Goal: Use online tool/utility: Utilize a website feature to perform a specific function

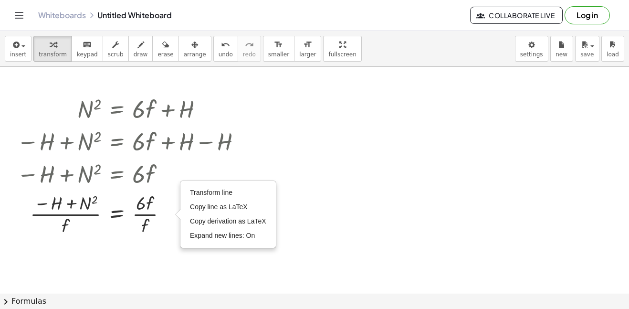
click at [325, 116] on div at bounding box center [314, 293] width 629 height 453
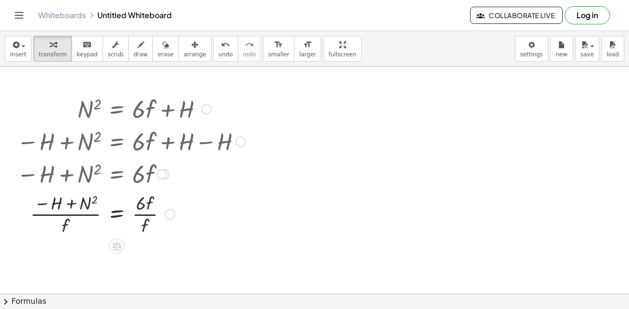
click at [202, 103] on div at bounding box center [131, 108] width 238 height 32
click at [206, 107] on div at bounding box center [206, 109] width 11 height 11
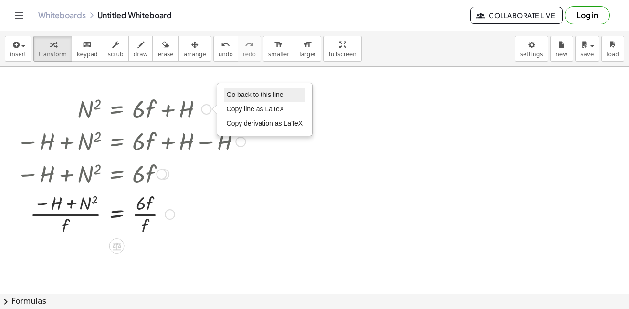
click at [244, 98] on span "Go back to this line" at bounding box center [255, 95] width 57 height 8
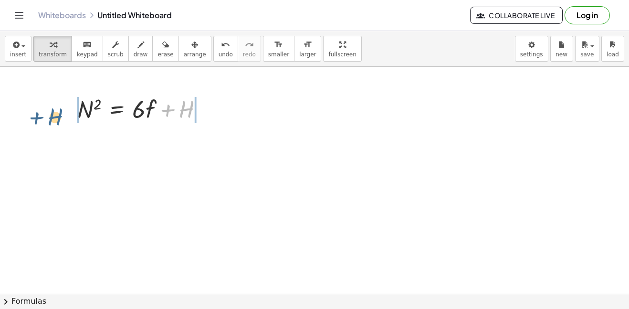
drag, startPoint x: 183, startPoint y: 106, endPoint x: 51, endPoint y: 113, distance: 131.9
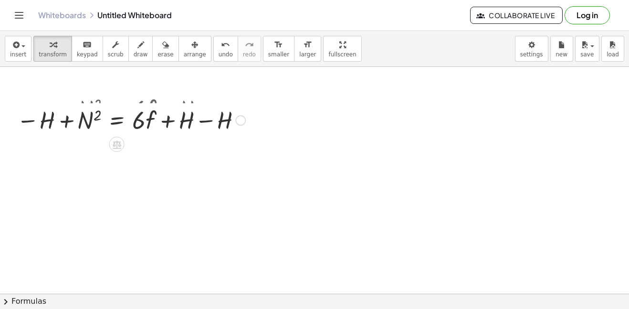
click at [67, 110] on div at bounding box center [131, 108] width 238 height 32
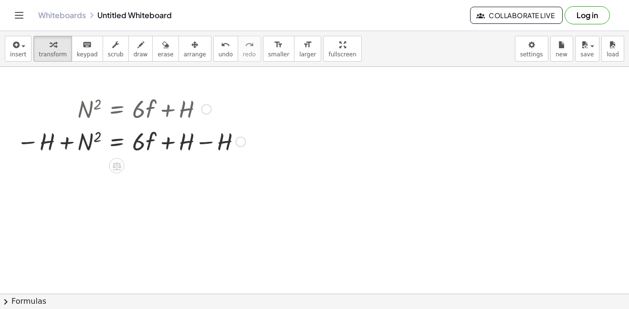
click at [69, 137] on div at bounding box center [131, 141] width 238 height 32
click at [166, 142] on div at bounding box center [131, 141] width 238 height 32
click at [206, 148] on div at bounding box center [131, 141] width 238 height 32
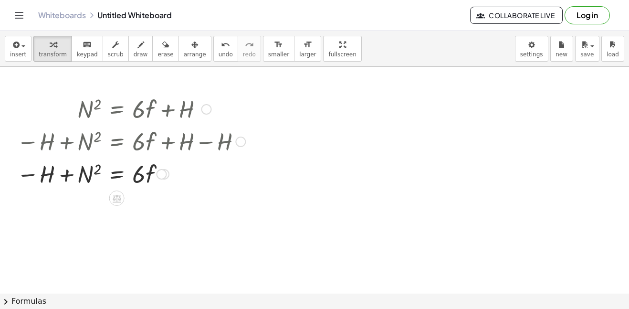
click at [29, 171] on div at bounding box center [131, 173] width 238 height 32
click at [31, 176] on div at bounding box center [131, 173] width 238 height 32
click at [83, 175] on div at bounding box center [131, 173] width 238 height 32
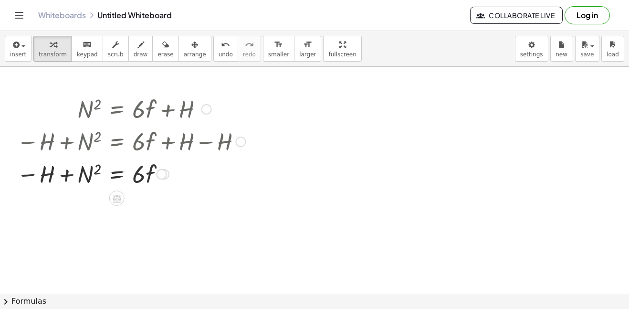
click at [97, 169] on div at bounding box center [131, 173] width 238 height 32
drag, startPoint x: 139, startPoint y: 174, endPoint x: 149, endPoint y: 144, distance: 32.1
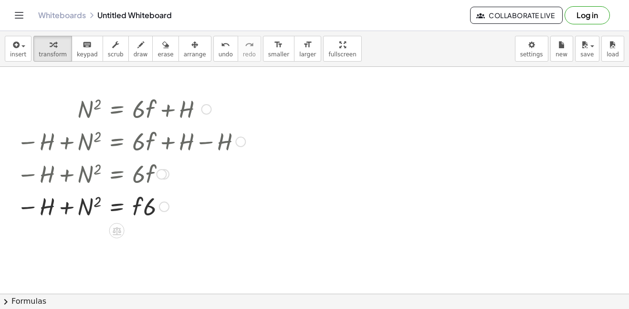
click at [159, 173] on div at bounding box center [162, 174] width 11 height 11
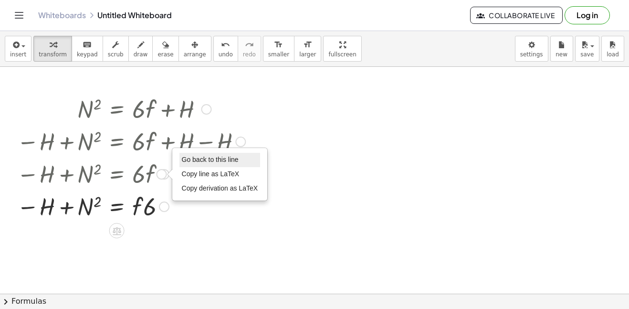
click at [194, 162] on span "Go back to this line" at bounding box center [210, 160] width 57 height 8
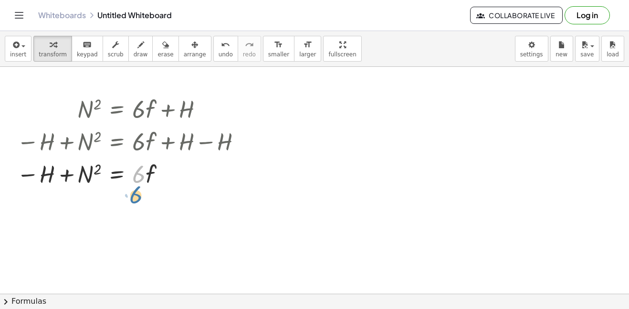
drag, startPoint x: 136, startPoint y: 179, endPoint x: 133, endPoint y: 195, distance: 16.9
click at [116, 170] on div at bounding box center [131, 173] width 238 height 32
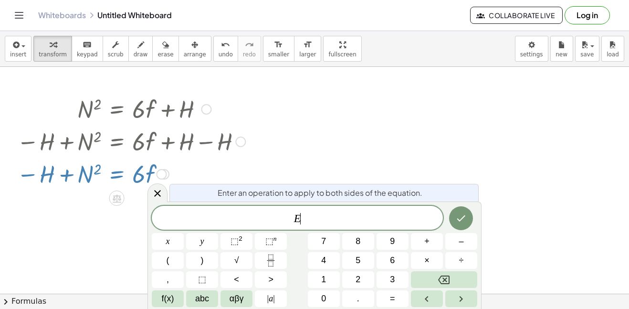
scroll to position [8, 0]
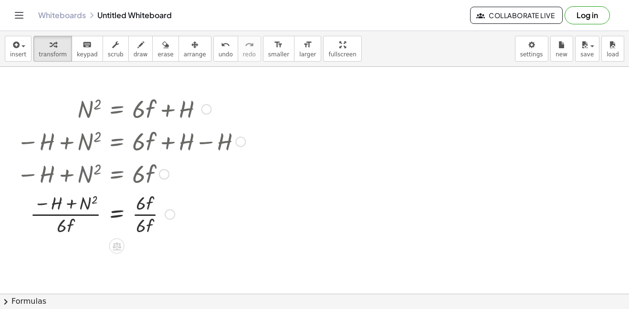
click at [92, 213] on div at bounding box center [131, 213] width 238 height 48
click at [151, 214] on div at bounding box center [131, 213] width 238 height 48
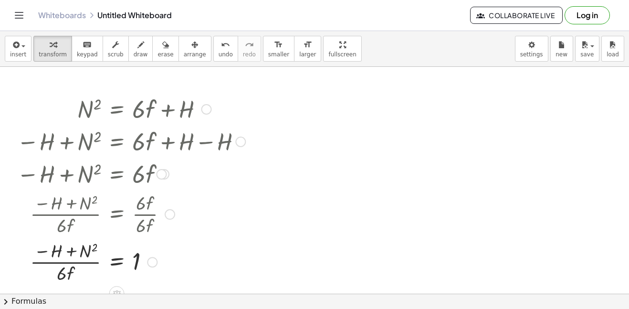
click at [164, 173] on div at bounding box center [162, 174] width 11 height 11
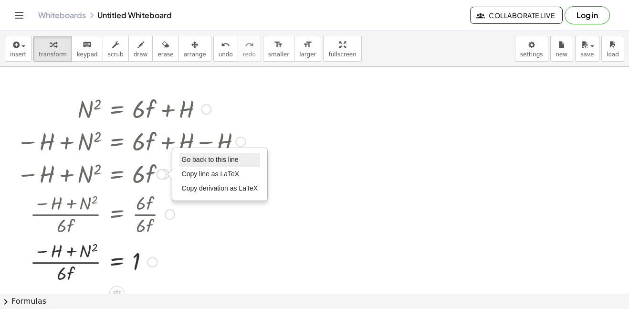
click at [200, 162] on span "Go back to this line" at bounding box center [210, 160] width 57 height 8
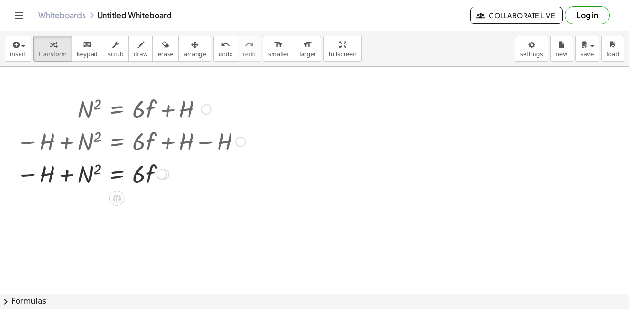
click at [115, 172] on div at bounding box center [131, 173] width 238 height 32
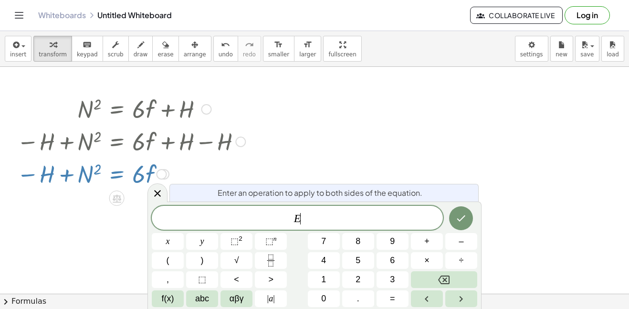
scroll to position [8, 0]
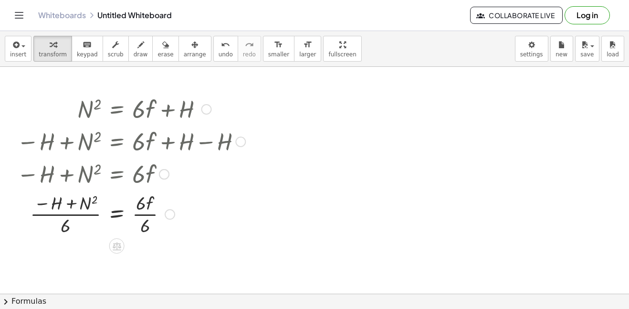
click at [84, 214] on div at bounding box center [131, 213] width 238 height 48
click at [145, 214] on div at bounding box center [131, 213] width 238 height 48
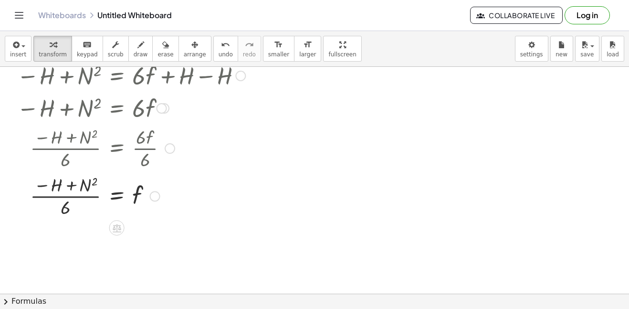
scroll to position [69, 0]
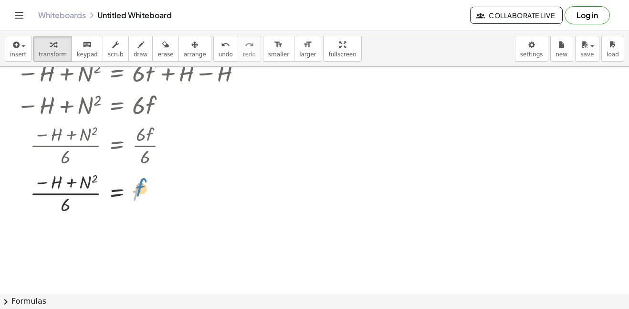
drag, startPoint x: 144, startPoint y: 193, endPoint x: 149, endPoint y: 189, distance: 6.1
click at [149, 189] on div at bounding box center [131, 192] width 238 height 48
click at [158, 189] on div at bounding box center [131, 192] width 238 height 48
click at [150, 192] on div at bounding box center [155, 193] width 11 height 11
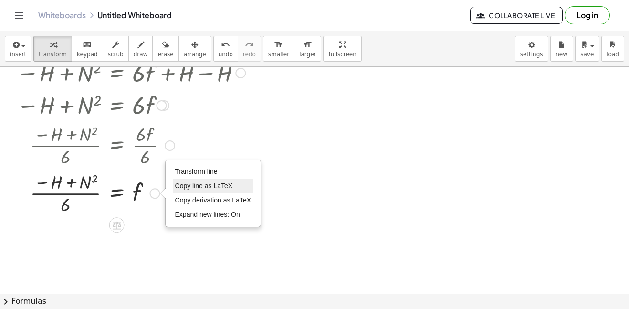
click at [190, 187] on span "Copy line as LaTeX" at bounding box center [204, 186] width 58 height 8
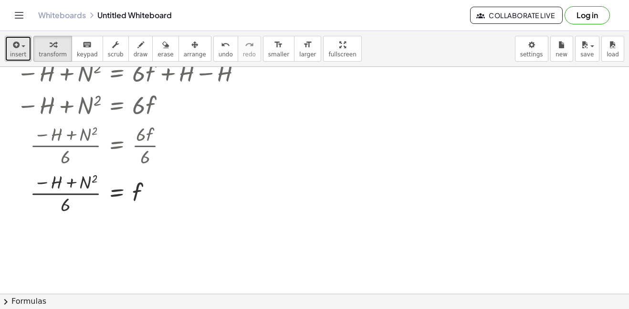
click at [18, 56] on span "insert" at bounding box center [18, 54] width 16 height 7
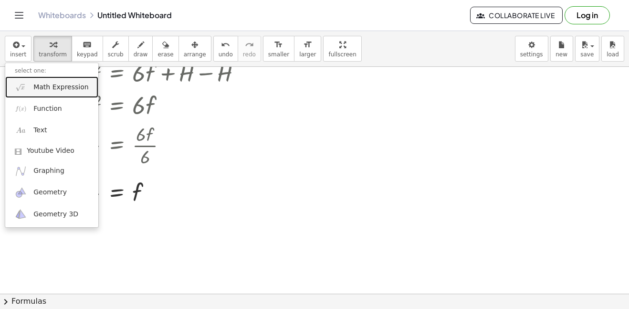
click at [39, 86] on span "Math Expression" at bounding box center [60, 88] width 55 height 10
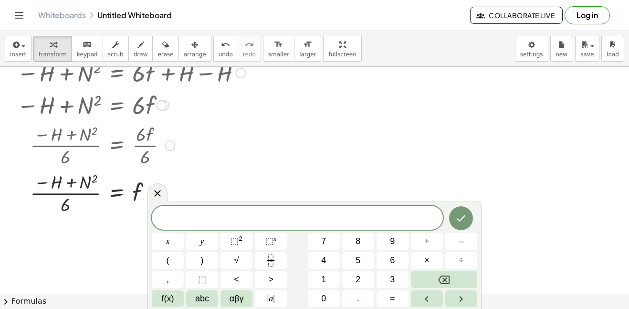
scroll to position [9, 0]
click at [460, 214] on icon "Done" at bounding box center [460, 217] width 11 height 11
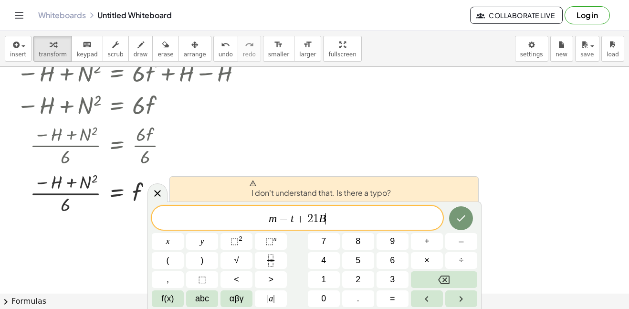
click at [318, 218] on span "m = t + 2 1 ​ B ​" at bounding box center [297, 218] width 291 height 13
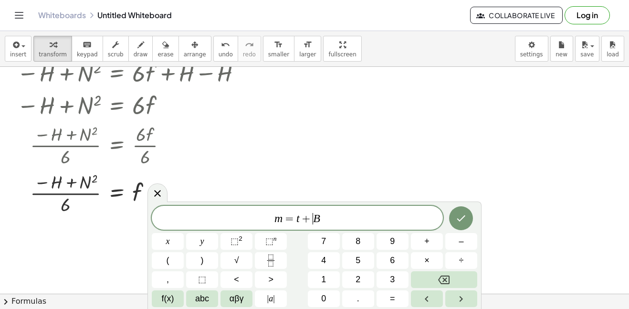
scroll to position [9, 0]
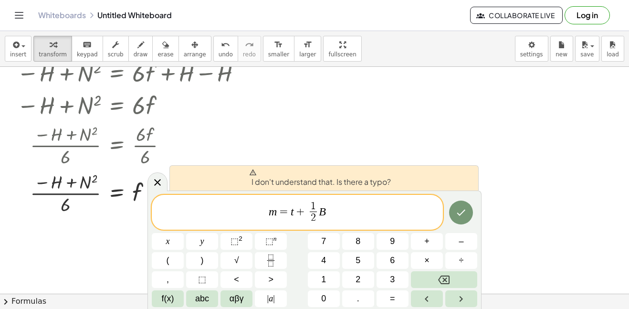
click at [305, 212] on span "+" at bounding box center [301, 211] width 14 height 11
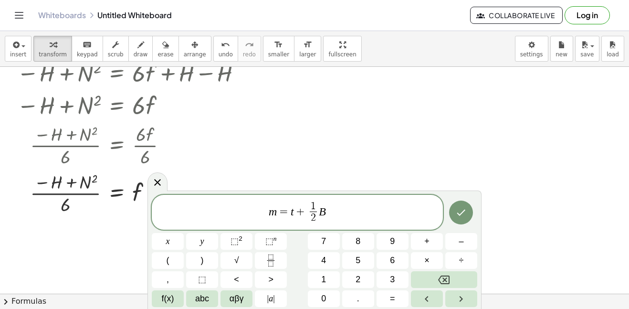
click at [278, 213] on span "=" at bounding box center [284, 211] width 14 height 11
click at [289, 210] on span "=" at bounding box center [284, 211] width 14 height 11
click at [466, 212] on icon "Done" at bounding box center [460, 212] width 11 height 11
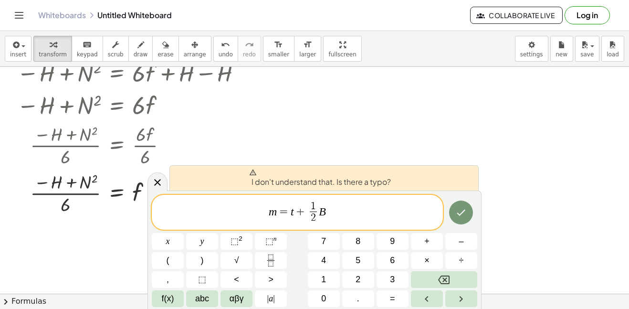
click at [336, 216] on span "m = ​ t + 1 2 ​ ​ B" at bounding box center [297, 212] width 291 height 25
click at [305, 212] on span "+" at bounding box center [301, 211] width 14 height 11
click at [287, 210] on span "=" at bounding box center [285, 211] width 14 height 11
click at [267, 214] on span "m = ​ t + 1 2 ​ ​ b" at bounding box center [297, 212] width 291 height 25
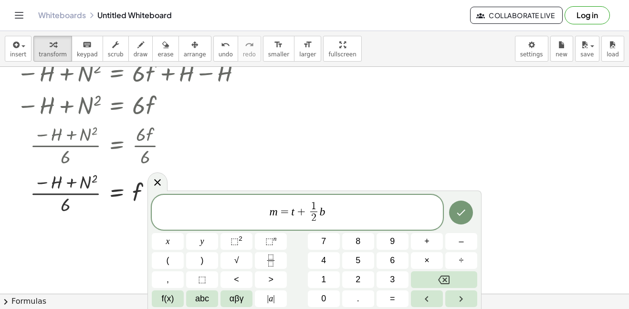
click at [244, 212] on span "​ m = t + 1 2 ​ ​ b" at bounding box center [297, 212] width 291 height 25
click at [308, 211] on span "1 2 ​" at bounding box center [313, 212] width 11 height 23
click at [326, 214] on span "m = t ​ 1 2 ​ ​ b" at bounding box center [297, 212] width 291 height 25
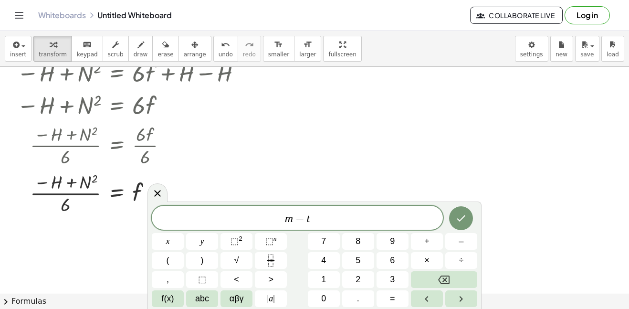
scroll to position [11, 0]
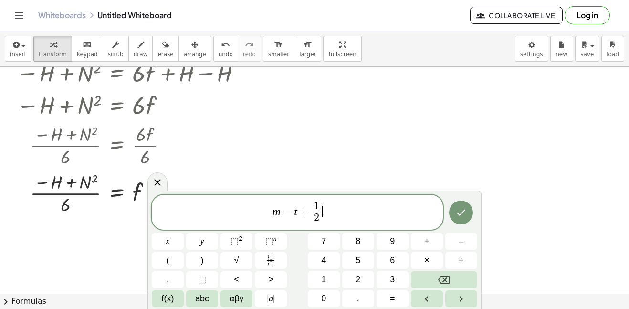
click at [332, 210] on span "m = t + 1 2 ​ ​" at bounding box center [297, 212] width 291 height 25
click at [452, 215] on button "Done" at bounding box center [461, 212] width 24 height 24
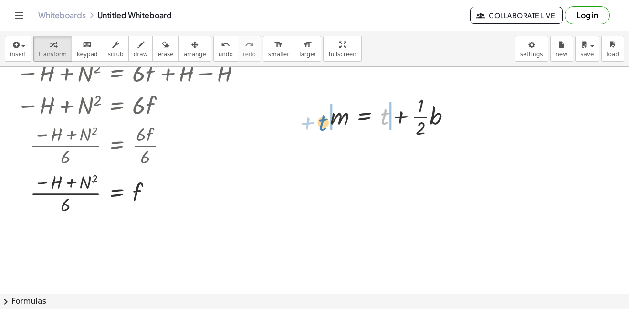
drag, startPoint x: 388, startPoint y: 119, endPoint x: 326, endPoint y: 125, distance: 62.8
click at [326, 125] on div "+ t m = + t + · · 1 · 2 · b" at bounding box center [391, 116] width 150 height 53
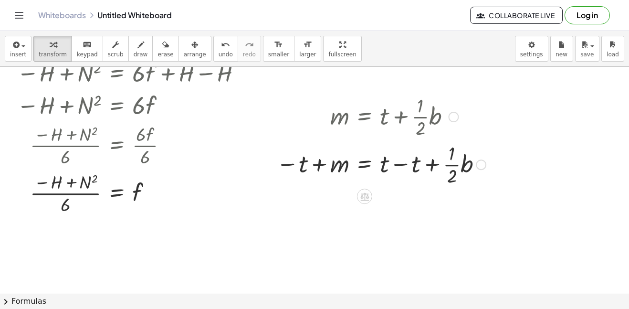
click at [321, 168] on div at bounding box center [381, 164] width 219 height 48
click at [407, 164] on div at bounding box center [381, 164] width 219 height 48
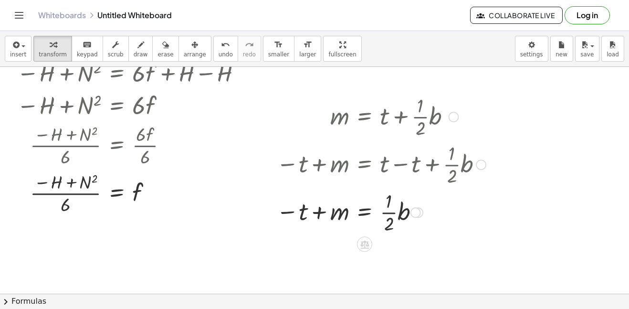
click at [364, 213] on div at bounding box center [381, 212] width 219 height 48
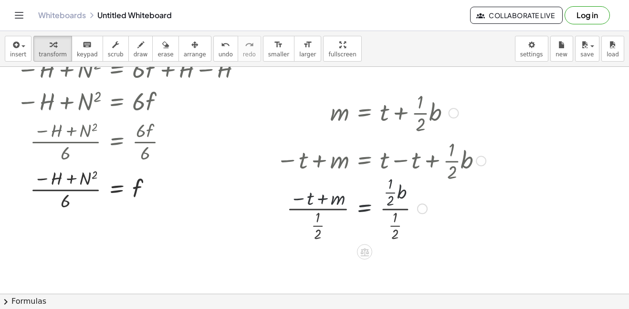
scroll to position [69, 0]
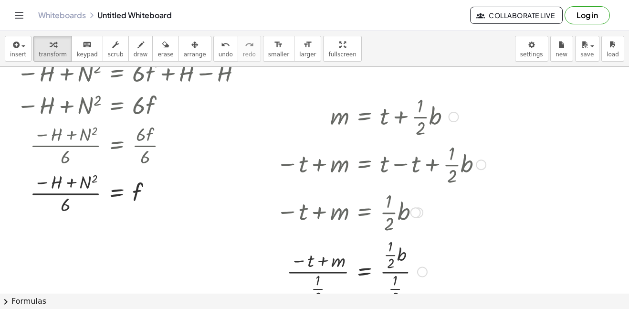
click at [400, 273] on div at bounding box center [381, 270] width 219 height 71
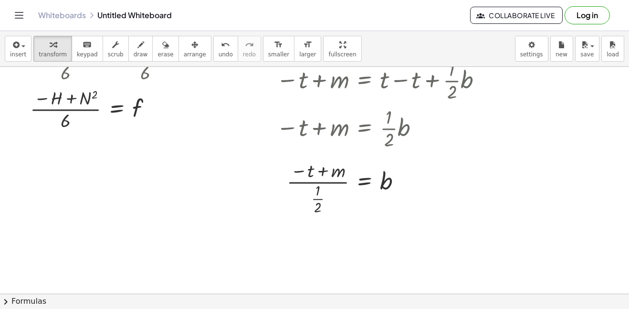
scroll to position [154, 0]
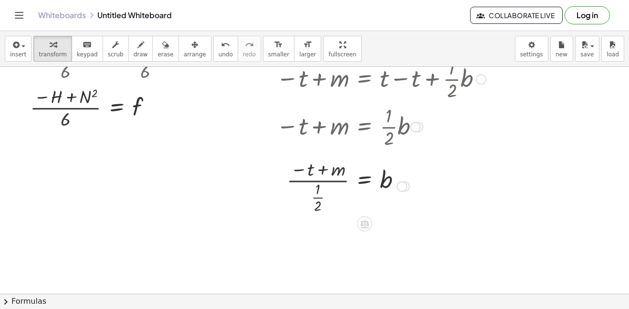
click at [316, 179] on div at bounding box center [381, 185] width 219 height 59
click at [403, 186] on div at bounding box center [402, 186] width 11 height 11
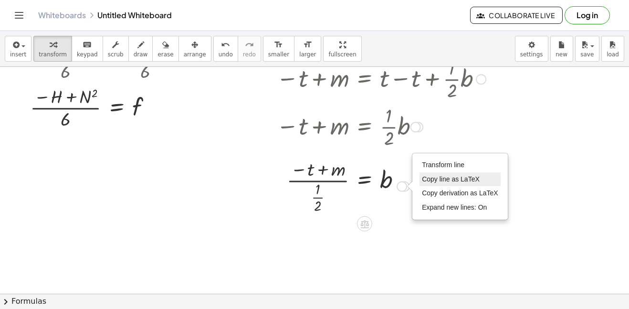
click at [451, 177] on span "Copy line as LaTeX" at bounding box center [451, 179] width 58 height 8
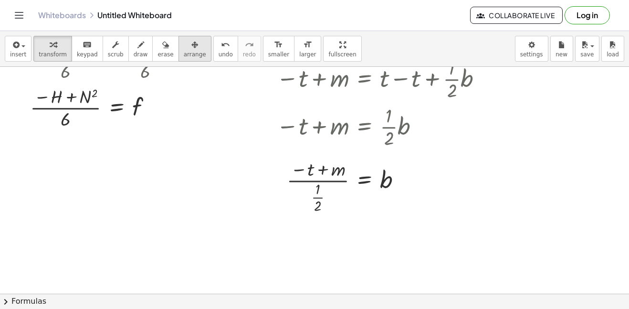
click at [187, 48] on div "button" at bounding box center [195, 44] width 22 height 11
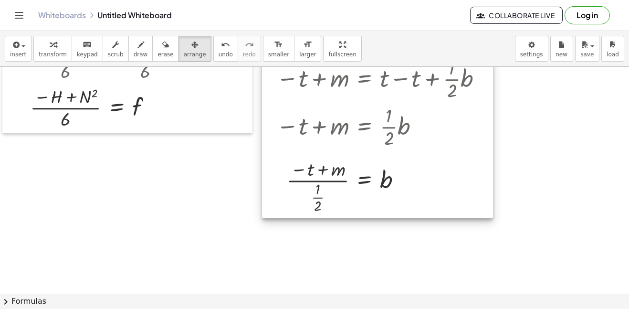
scroll to position [0, 0]
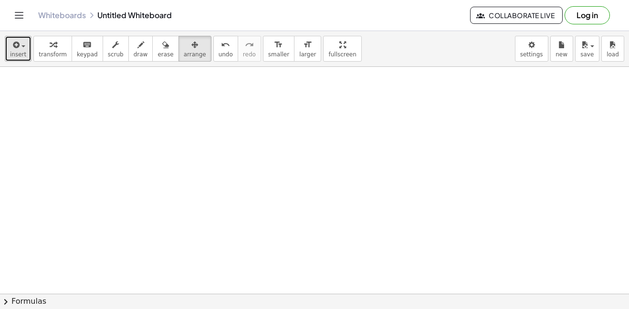
click at [11, 45] on icon "button" at bounding box center [15, 44] width 9 height 11
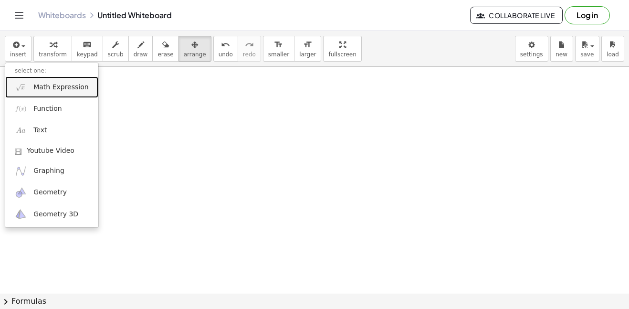
click at [33, 82] on link "Math Expression" at bounding box center [51, 86] width 93 height 21
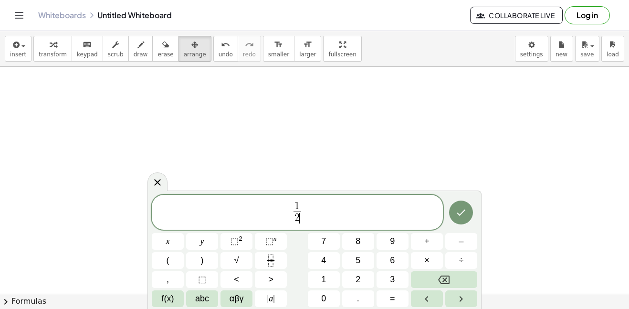
click at [304, 205] on span "1 2 ​ ​" at bounding box center [297, 212] width 291 height 25
click at [467, 209] on button "Done" at bounding box center [461, 212] width 24 height 24
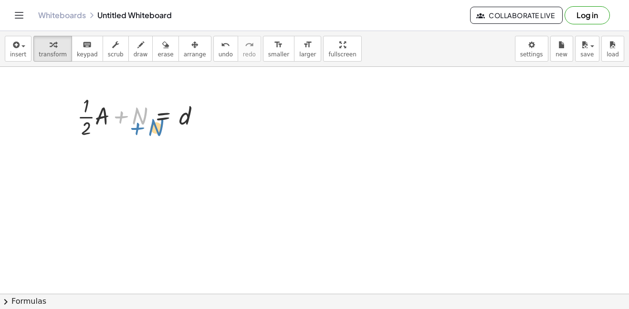
drag, startPoint x: 125, startPoint y: 114, endPoint x: 141, endPoint y: 126, distance: 19.9
click at [141, 126] on div at bounding box center [143, 116] width 140 height 48
drag, startPoint x: 131, startPoint y: 115, endPoint x: 221, endPoint y: 113, distance: 90.2
click at [221, 113] on div "+ N + · · 1 · 2 · A + N = d" at bounding box center [314, 293] width 629 height 453
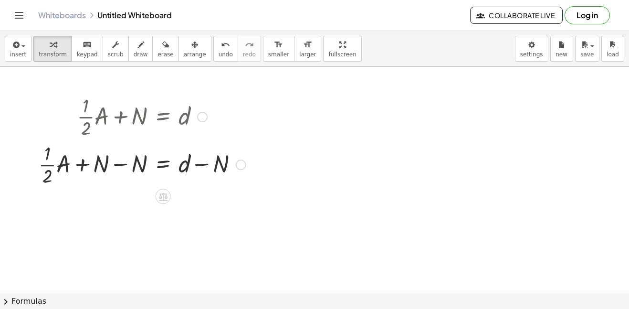
click at [120, 164] on div at bounding box center [142, 164] width 217 height 48
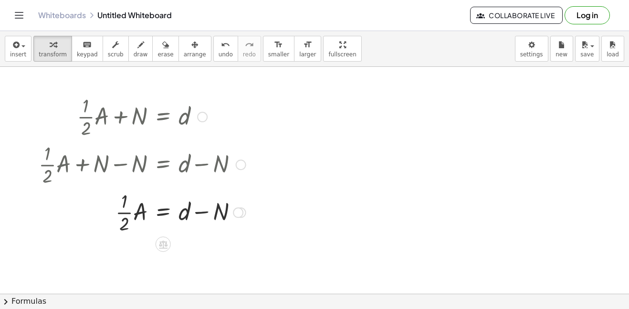
click at [206, 211] on div at bounding box center [142, 212] width 217 height 48
click at [202, 113] on div at bounding box center [202, 117] width 11 height 11
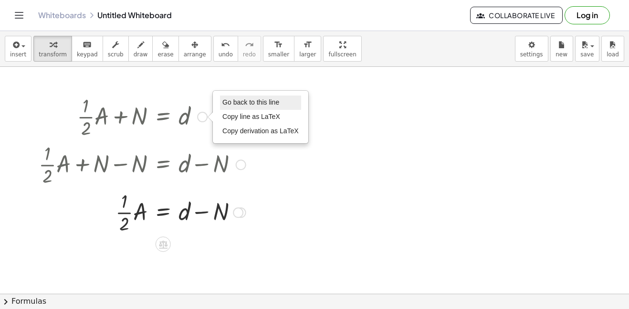
click at [226, 100] on span "Go back to this line" at bounding box center [250, 102] width 57 height 8
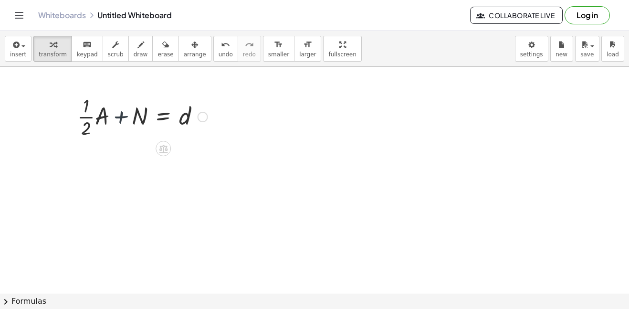
click at [125, 116] on div at bounding box center [143, 116] width 140 height 48
drag, startPoint x: 134, startPoint y: 116, endPoint x: 228, endPoint y: 120, distance: 93.6
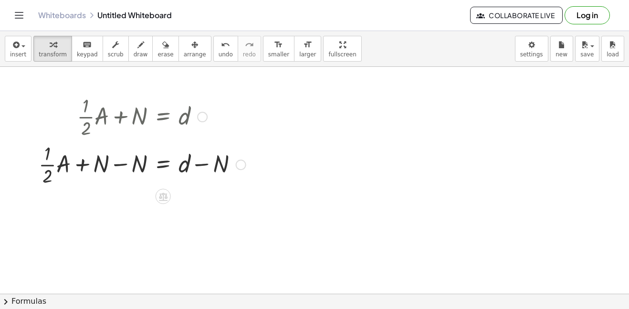
click at [118, 166] on div at bounding box center [142, 164] width 217 height 48
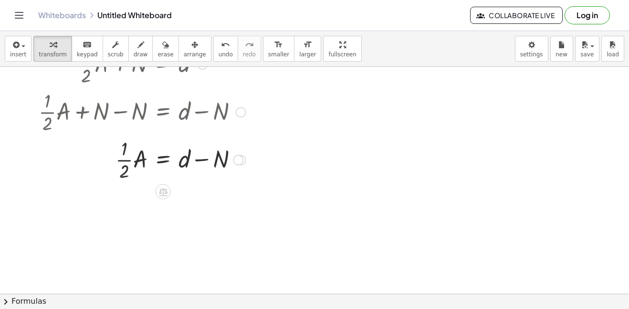
scroll to position [64, 0]
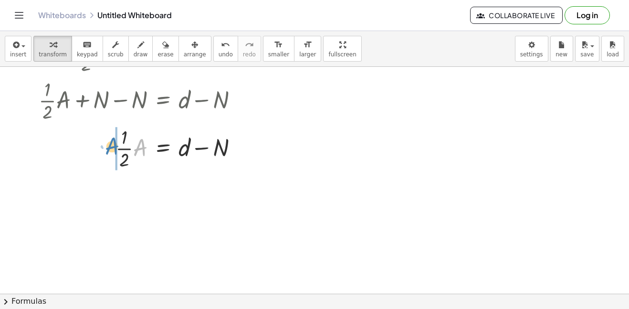
drag, startPoint x: 138, startPoint y: 147, endPoint x: 112, endPoint y: 145, distance: 26.8
click at [112, 145] on div at bounding box center [142, 148] width 217 height 48
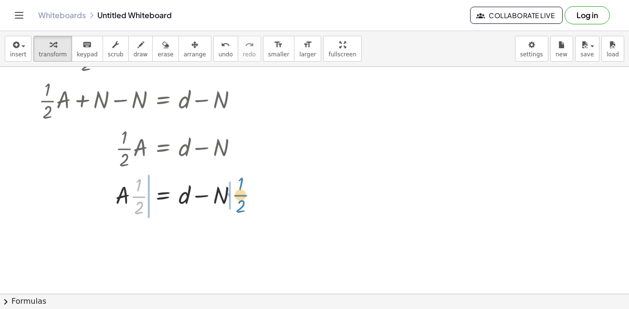
drag, startPoint x: 140, startPoint y: 192, endPoint x: 242, endPoint y: 191, distance: 101.7
click at [242, 191] on div at bounding box center [142, 195] width 217 height 48
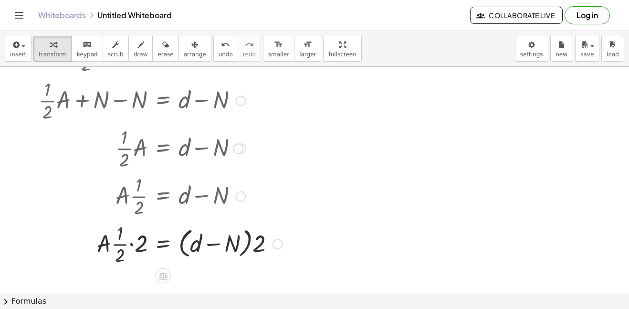
click at [213, 246] on div at bounding box center [160, 244] width 253 height 48
click at [234, 245] on div at bounding box center [160, 244] width 253 height 48
click at [252, 244] on div at bounding box center [160, 244] width 253 height 48
click at [248, 242] on div at bounding box center [160, 244] width 253 height 48
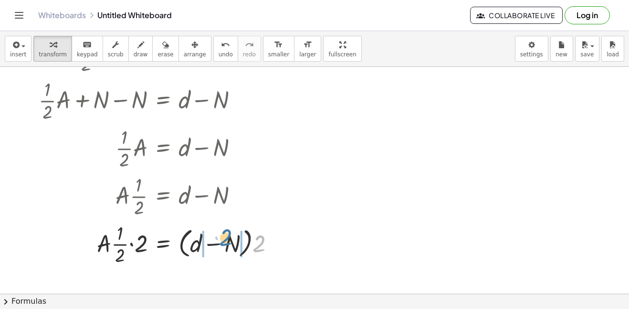
drag, startPoint x: 259, startPoint y: 244, endPoint x: 223, endPoint y: 239, distance: 35.6
click at [223, 239] on div at bounding box center [160, 244] width 253 height 48
click at [234, 246] on div at bounding box center [155, 244] width 243 height 48
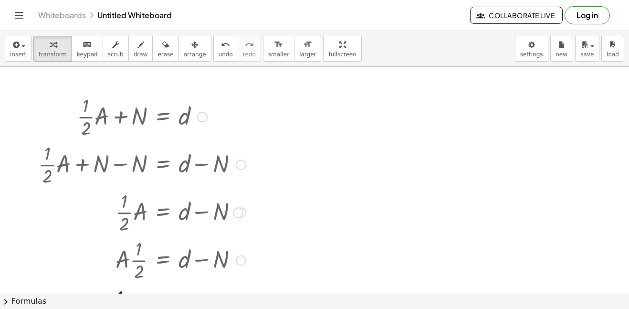
click at [197, 118] on div at bounding box center [202, 117] width 11 height 11
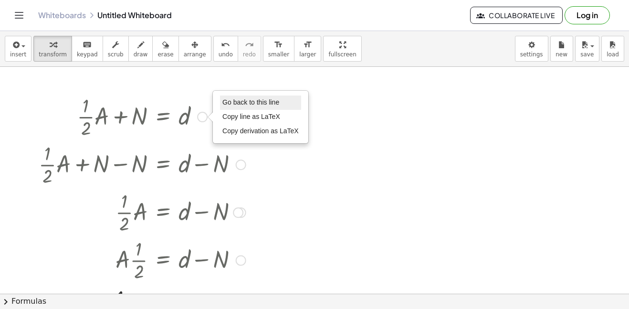
click at [273, 97] on li "Go back to this line" at bounding box center [260, 102] width 81 height 14
